Goal: Task Accomplishment & Management: Use online tool/utility

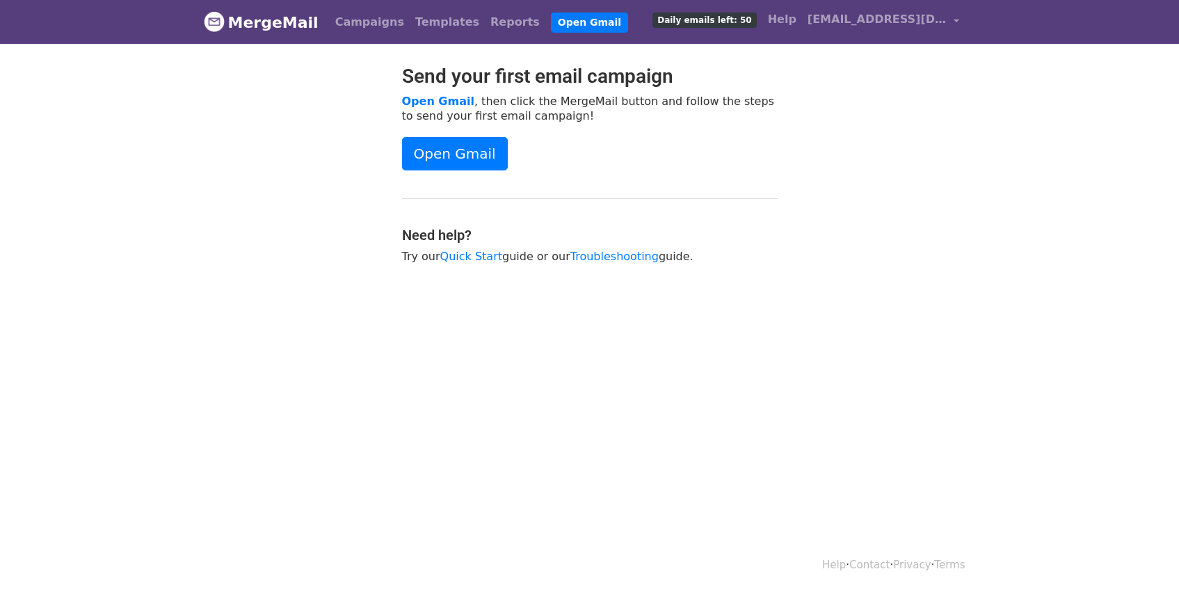
click at [886, 178] on div "Send your first email campaign Open Gmail , then click the MergeMail button and…" at bounding box center [589, 171] width 793 height 213
click at [925, 15] on span "[EMAIL_ADDRESS][DOMAIN_NAME]" at bounding box center [876, 19] width 139 height 17
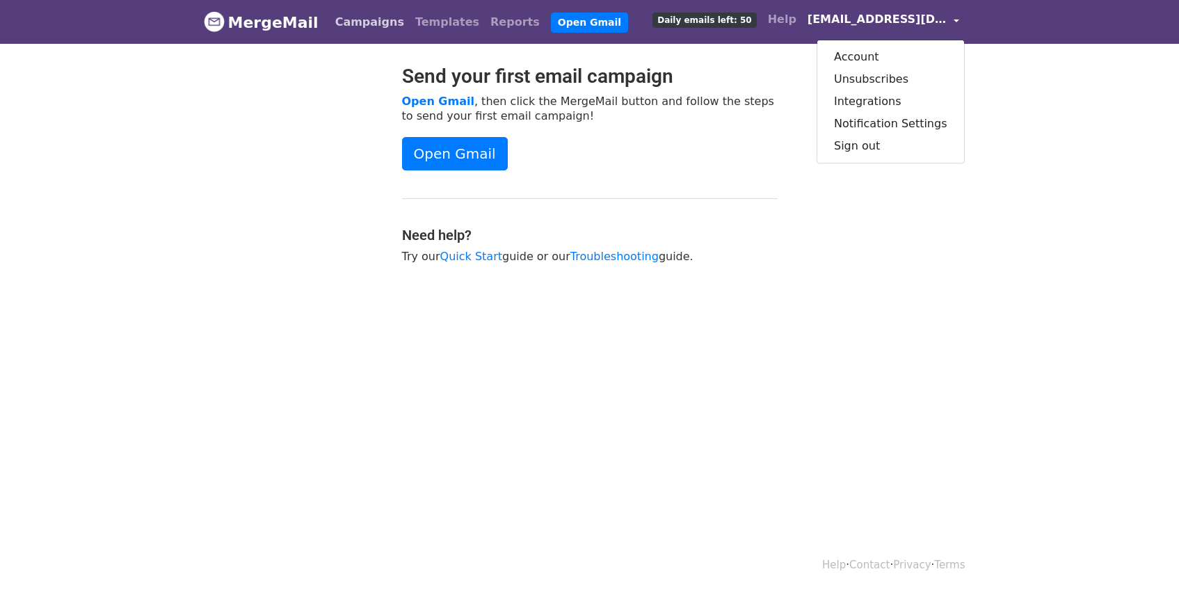
click at [349, 24] on link "Campaigns" at bounding box center [370, 22] width 80 height 28
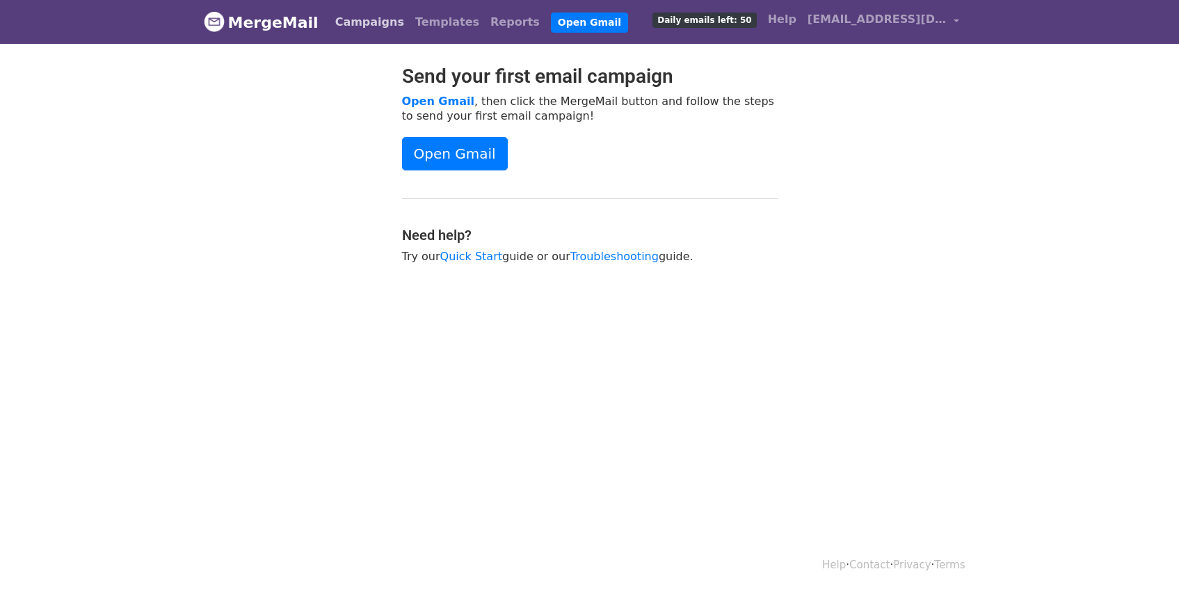
click at [346, 15] on link "Campaigns" at bounding box center [370, 22] width 80 height 28
click at [576, 28] on link "Open Gmail" at bounding box center [589, 23] width 77 height 20
click at [875, 22] on span "[EMAIL_ADDRESS][DOMAIN_NAME]" at bounding box center [876, 19] width 139 height 17
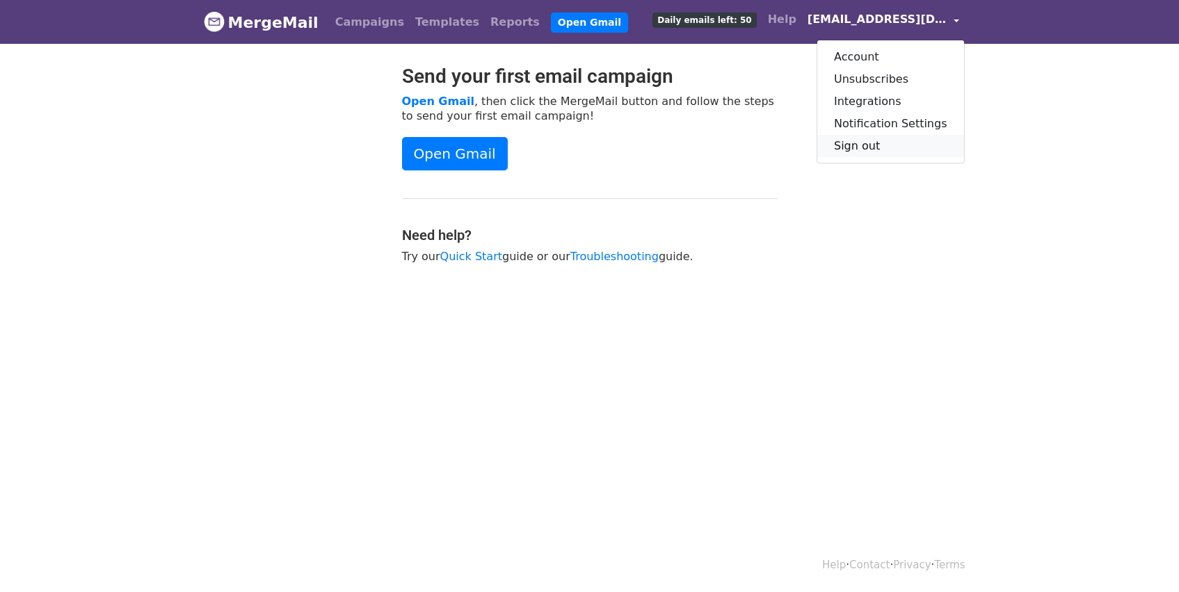
click at [912, 138] on link "Sign out" at bounding box center [890, 146] width 147 height 22
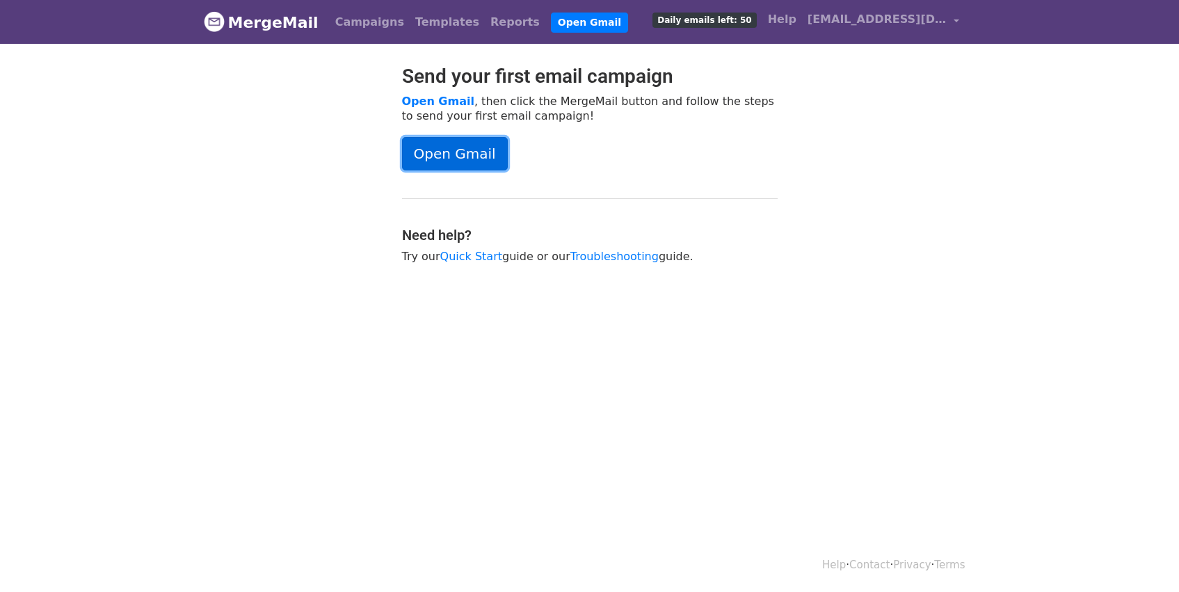
click at [435, 138] on link "Open Gmail" at bounding box center [455, 153] width 106 height 33
click at [471, 255] on link "Quick Start" at bounding box center [471, 256] width 62 height 13
click at [352, 19] on link "Campaigns" at bounding box center [370, 22] width 80 height 28
click at [929, 22] on span "[EMAIL_ADDRESS][DOMAIN_NAME]" at bounding box center [876, 19] width 139 height 17
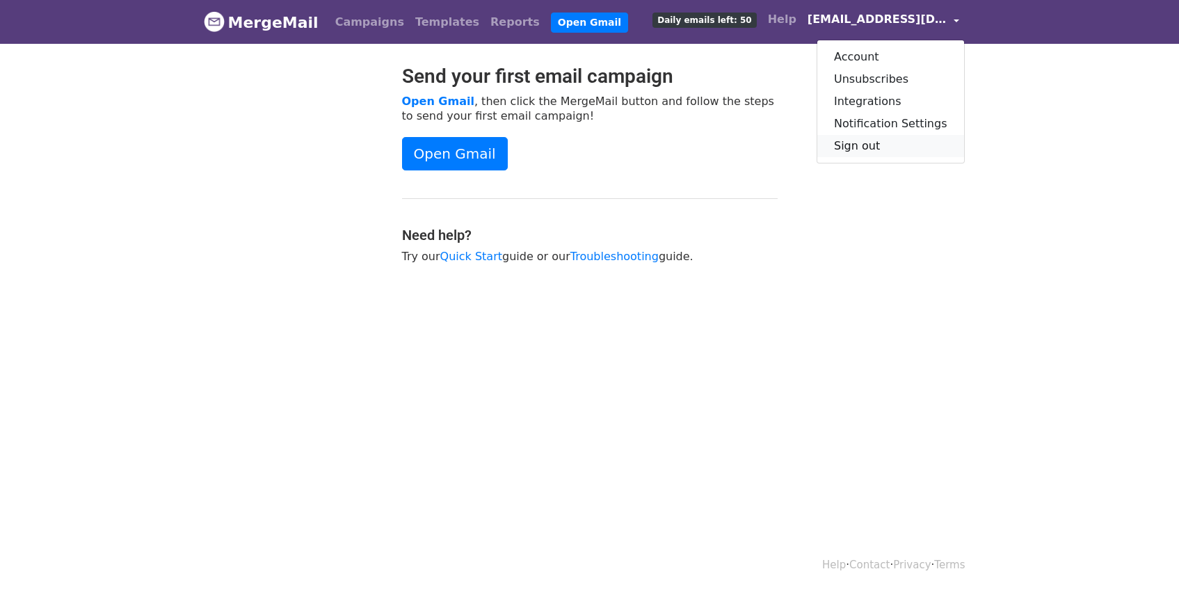
click at [865, 138] on link "Sign out" at bounding box center [890, 146] width 147 height 22
